Goal: Task Accomplishment & Management: Use online tool/utility

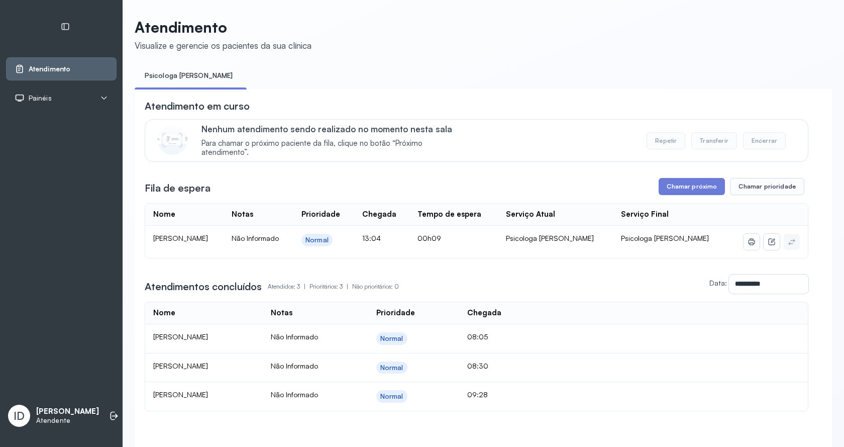
click at [658, 198] on div "**********" at bounding box center [477, 255] width 664 height 312
click at [661, 195] on button "Chamar próximo" at bounding box center [692, 186] width 66 height 17
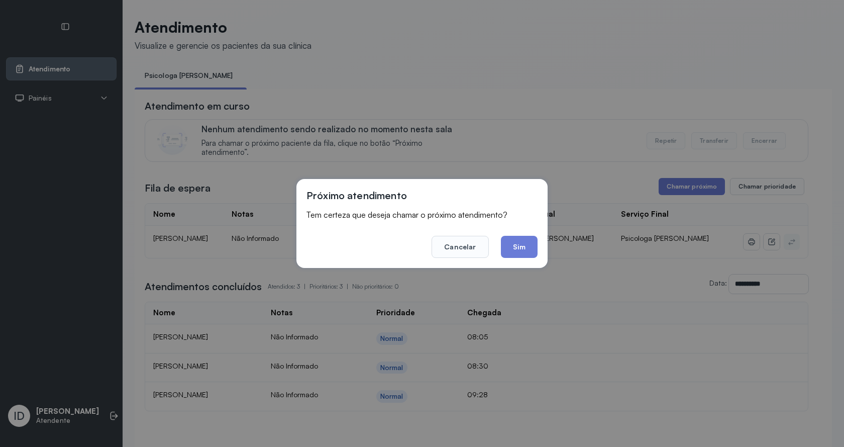
drag, startPoint x: 527, startPoint y: 249, endPoint x: 483, endPoint y: 186, distance: 76.1
click at [527, 248] on button "Sim" at bounding box center [519, 247] width 37 height 22
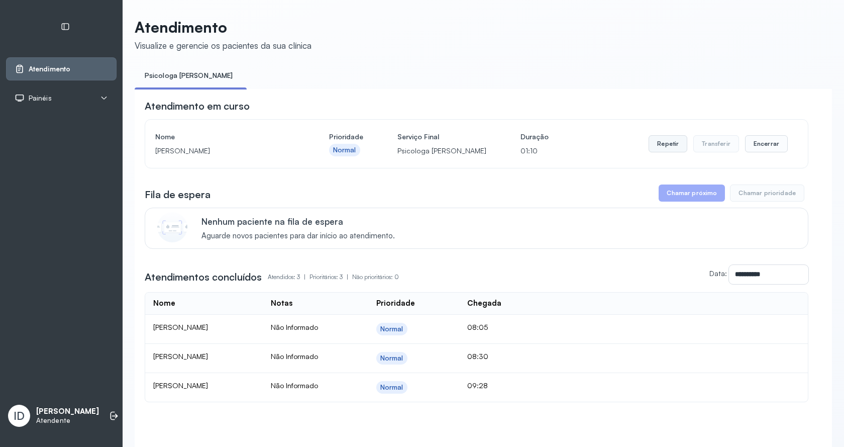
click at [672, 142] on button "Repetir" at bounding box center [668, 143] width 39 height 17
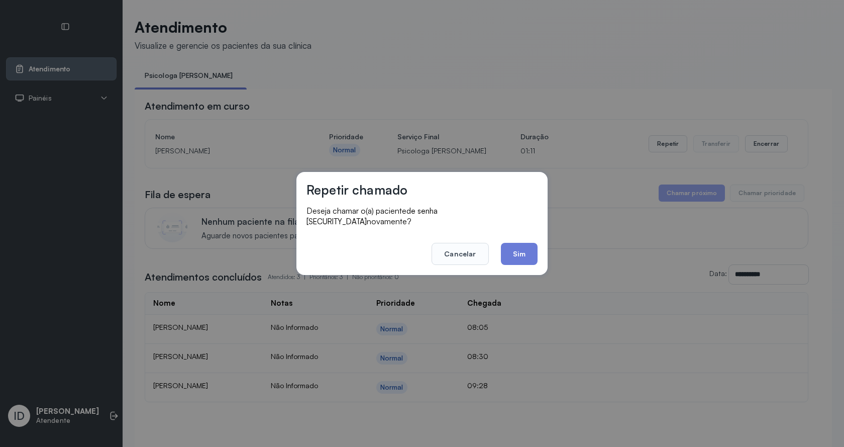
drag, startPoint x: 517, startPoint y: 254, endPoint x: 507, endPoint y: 249, distance: 11.7
click at [514, 252] on button "Sim" at bounding box center [519, 254] width 37 height 22
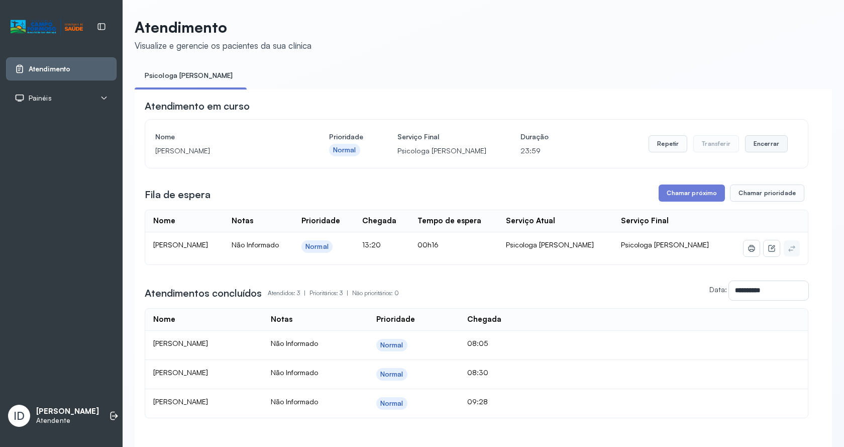
click at [764, 147] on button "Encerrar" at bounding box center [766, 143] width 43 height 17
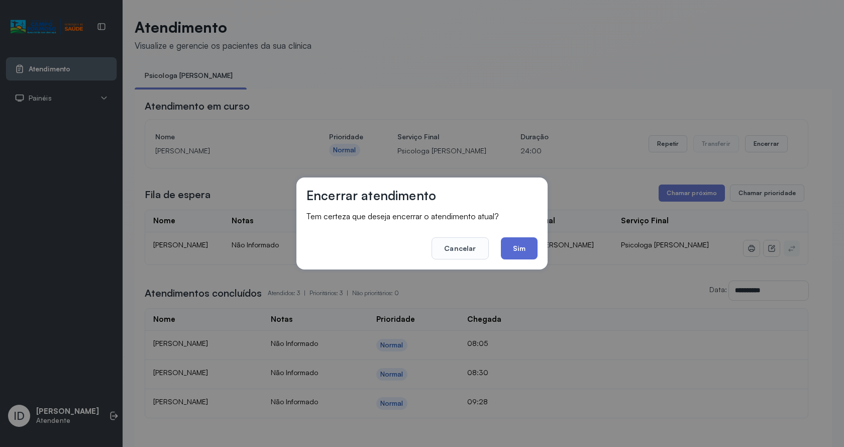
click at [512, 245] on button "Sim" at bounding box center [519, 248] width 37 height 22
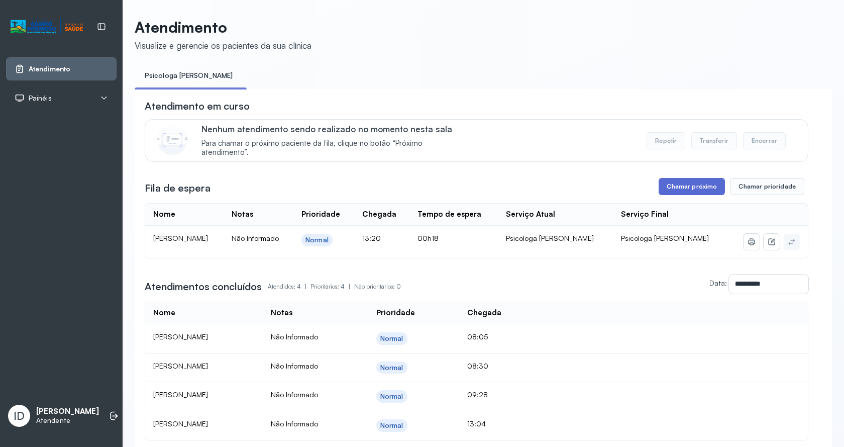
click at [688, 188] on button "Chamar próximo" at bounding box center [692, 186] width 66 height 17
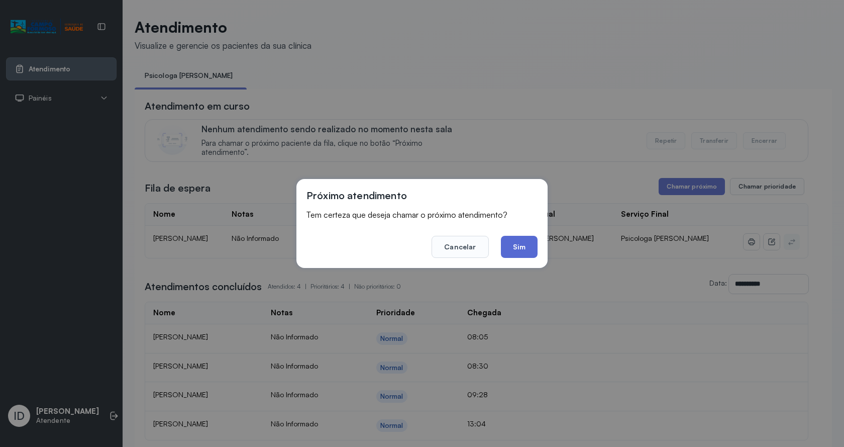
click at [530, 246] on button "Sim" at bounding box center [519, 247] width 37 height 22
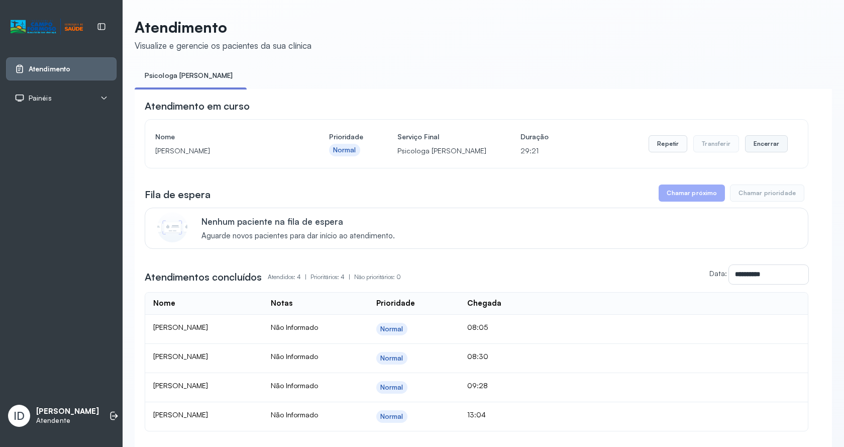
click at [774, 139] on button "Encerrar" at bounding box center [766, 143] width 43 height 17
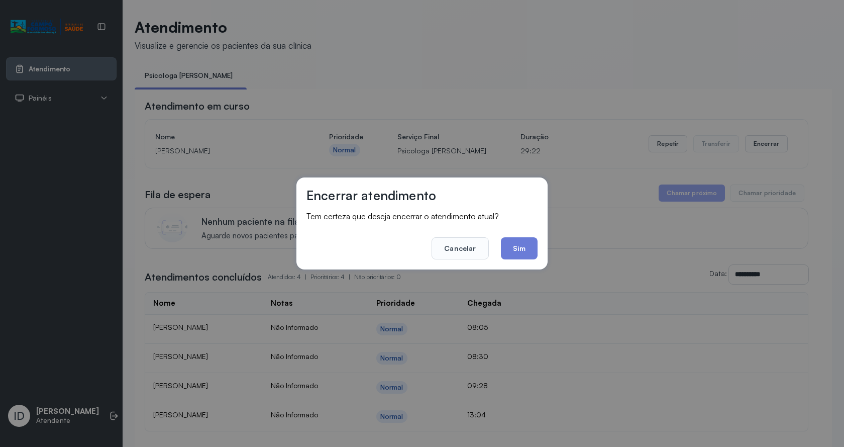
click at [540, 244] on div "Encerrar atendimento Tem certeza que deseja encerrar o atendimento atual? Cance…" at bounding box center [421, 223] width 251 height 92
click at [526, 248] on button "Sim" at bounding box center [519, 248] width 37 height 22
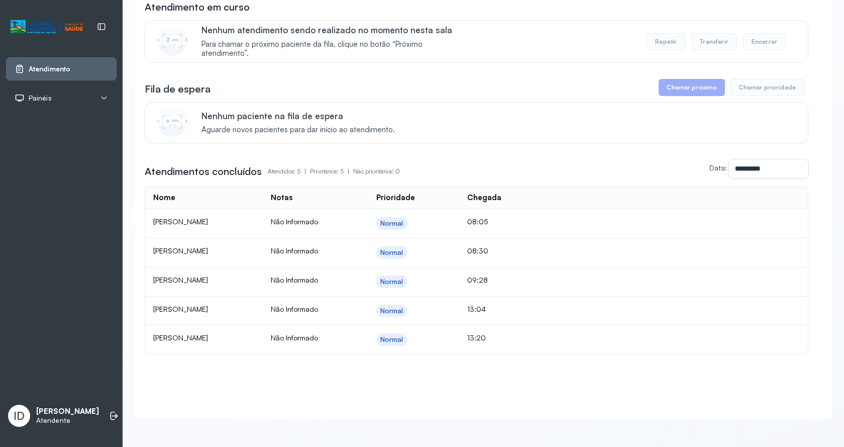
scroll to position [110, 0]
click at [109, 411] on icon at bounding box center [114, 416] width 10 height 10
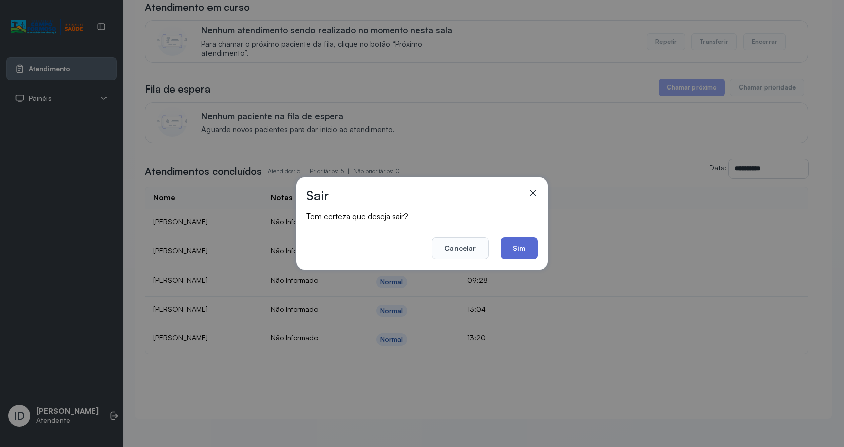
click at [509, 253] on button "Sim" at bounding box center [519, 248] width 37 height 22
